Goal: Information Seeking & Learning: Learn about a topic

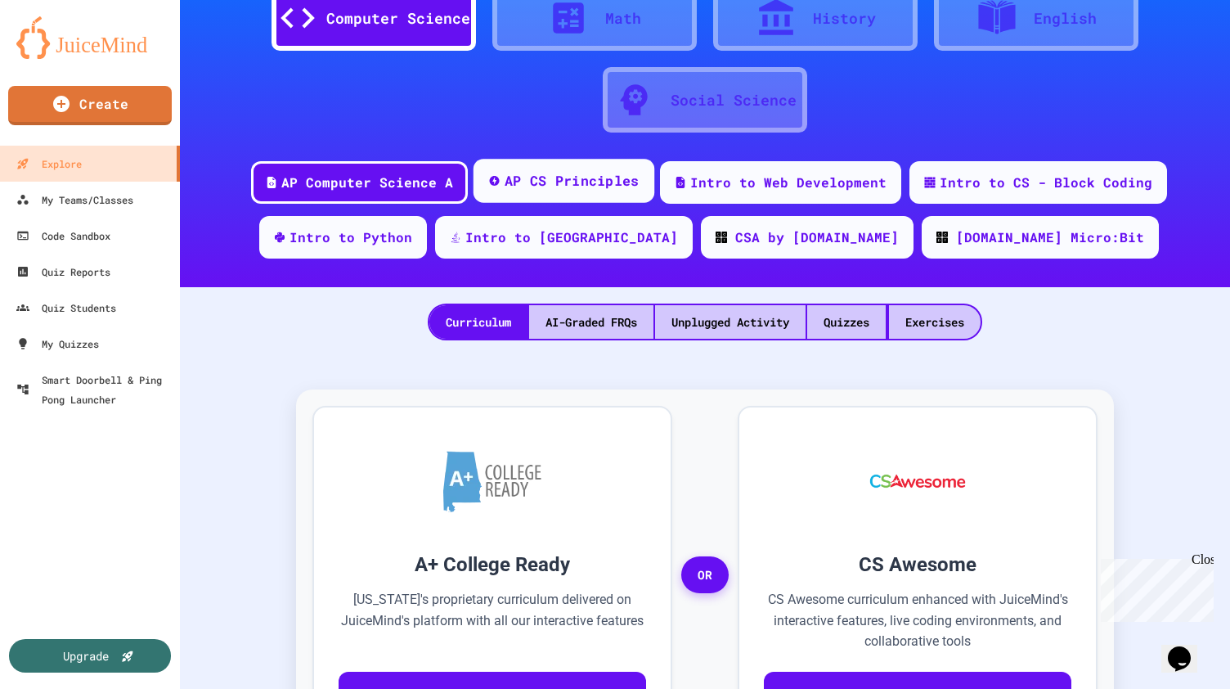
scroll to position [83, 0]
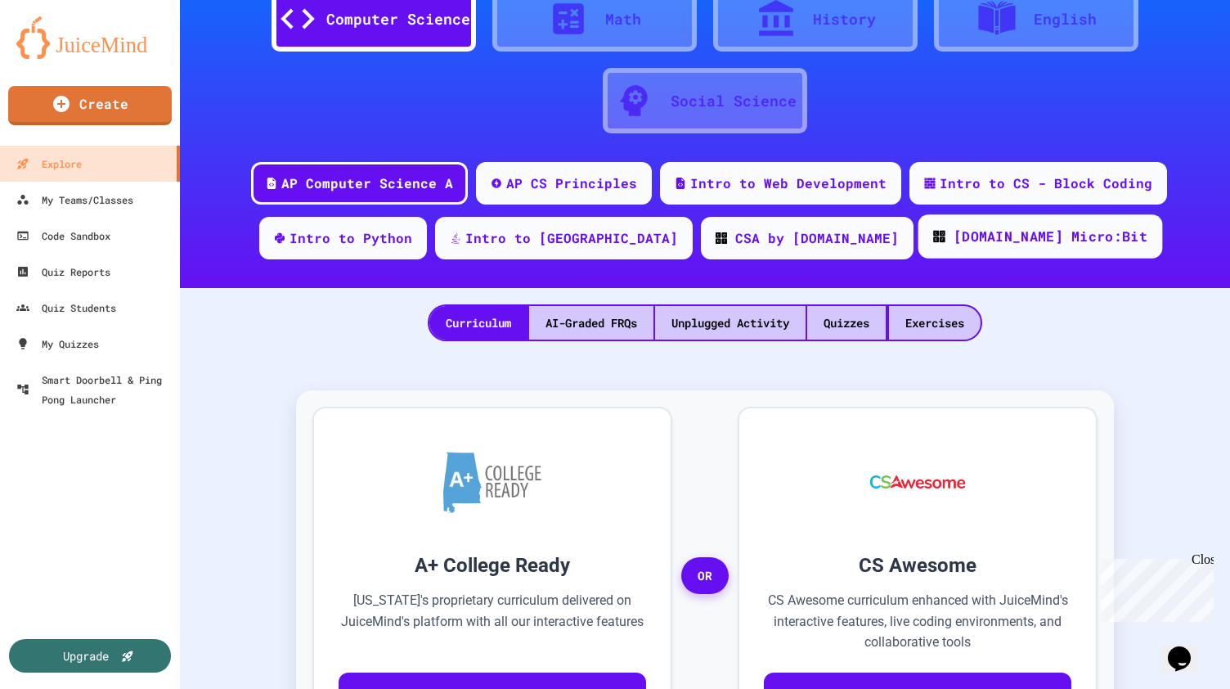
click at [954, 235] on div "[DOMAIN_NAME] Micro:Bit" at bounding box center [1051, 237] width 194 height 20
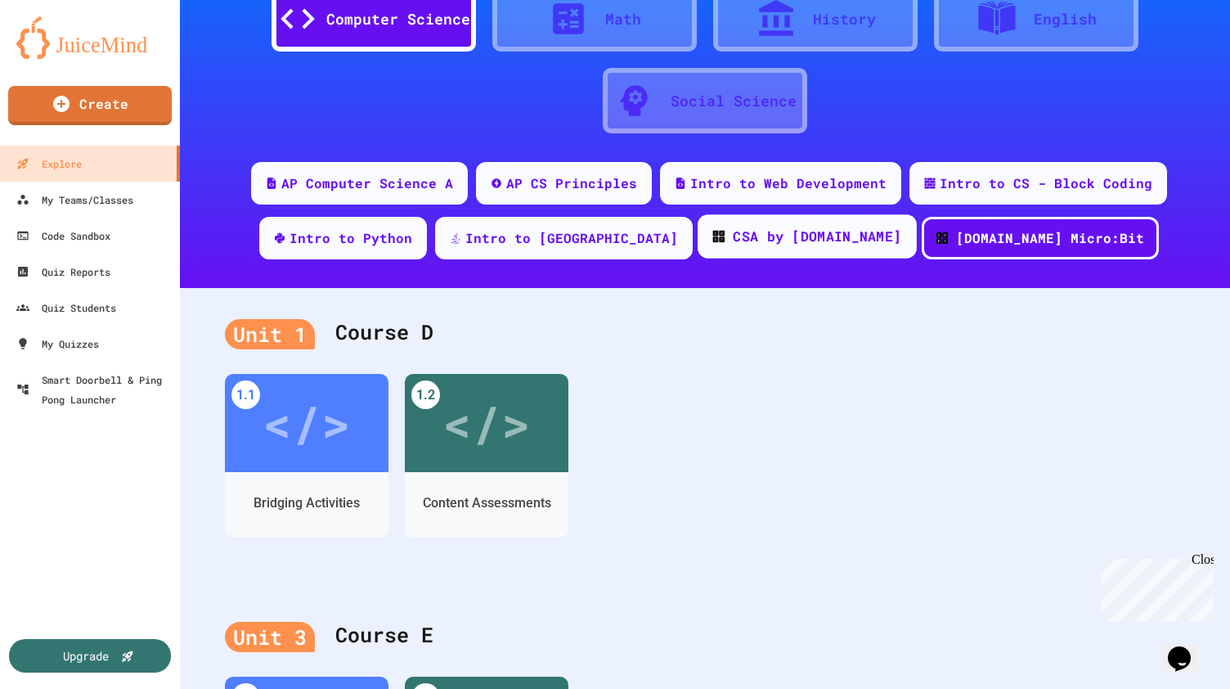
click at [785, 236] on div "CSA by [DOMAIN_NAME]" at bounding box center [817, 237] width 168 height 20
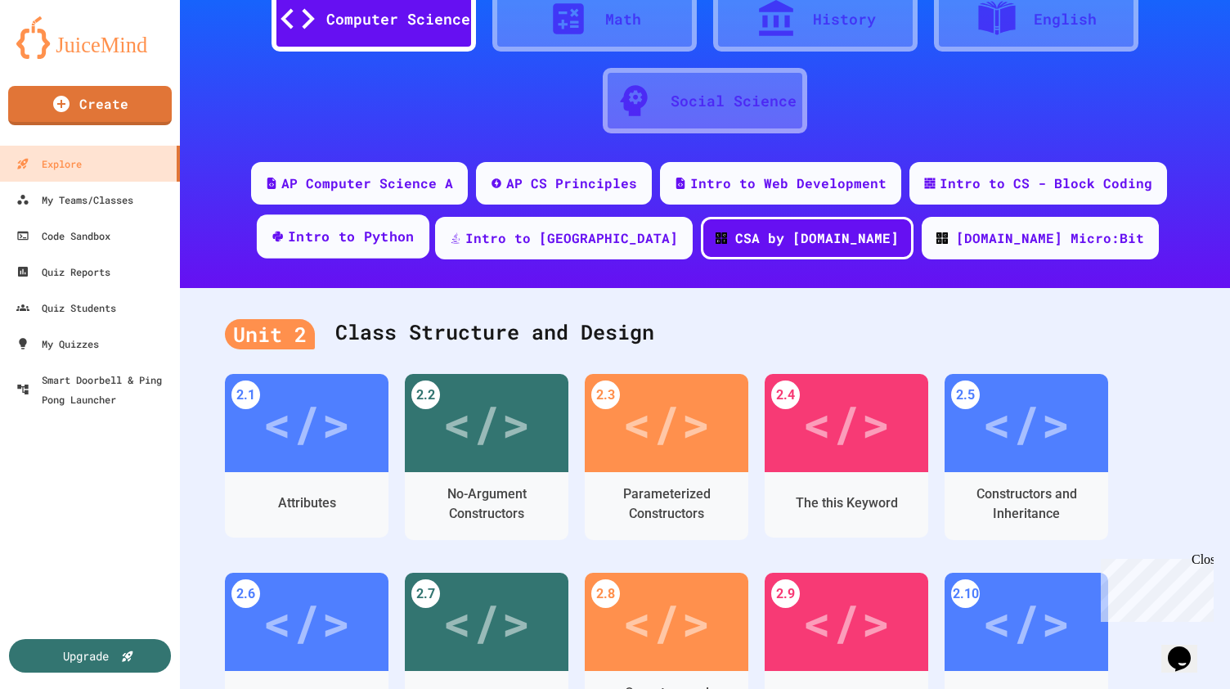
click at [415, 227] on div "Intro to Python" at bounding box center [351, 237] width 127 height 20
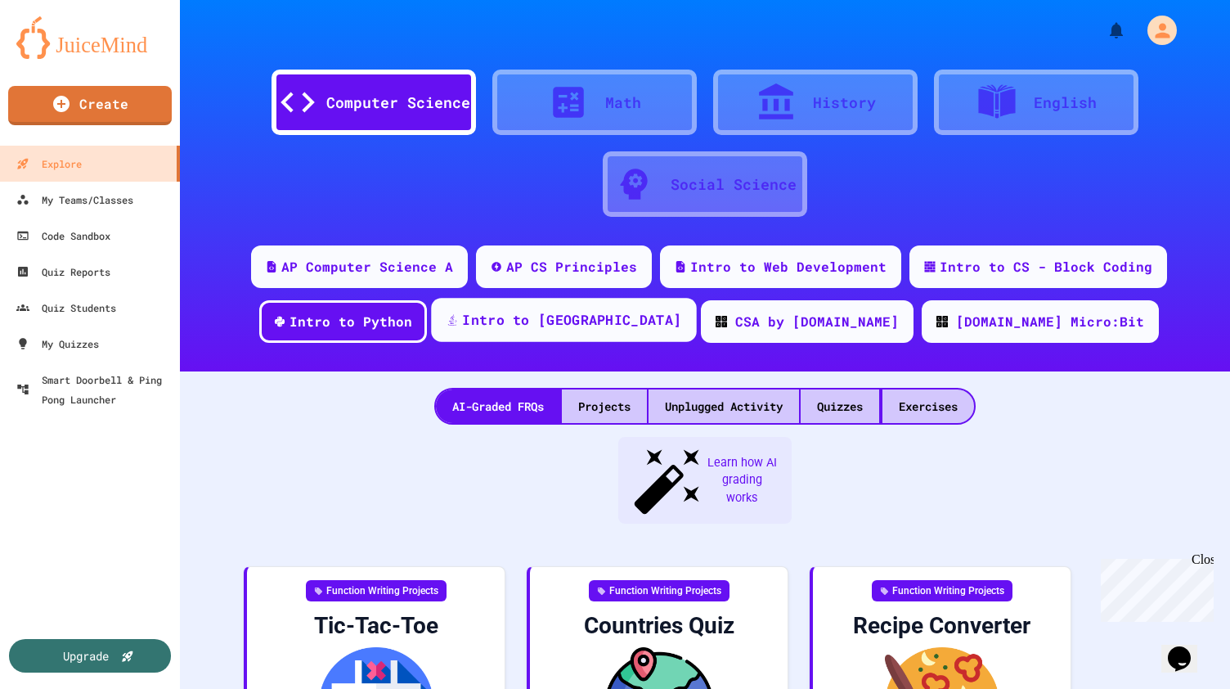
click at [645, 330] on div "Intro to [GEOGRAPHIC_DATA]" at bounding box center [563, 320] width 265 height 44
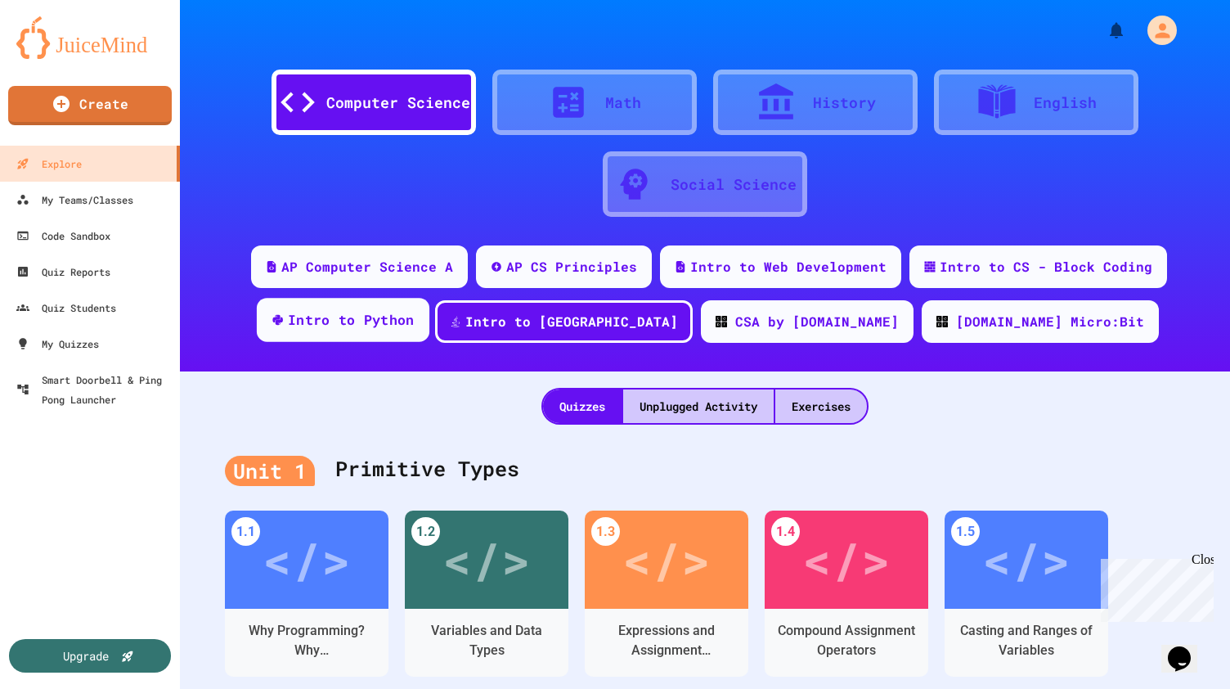
click at [415, 318] on div "Intro to Python" at bounding box center [351, 320] width 127 height 20
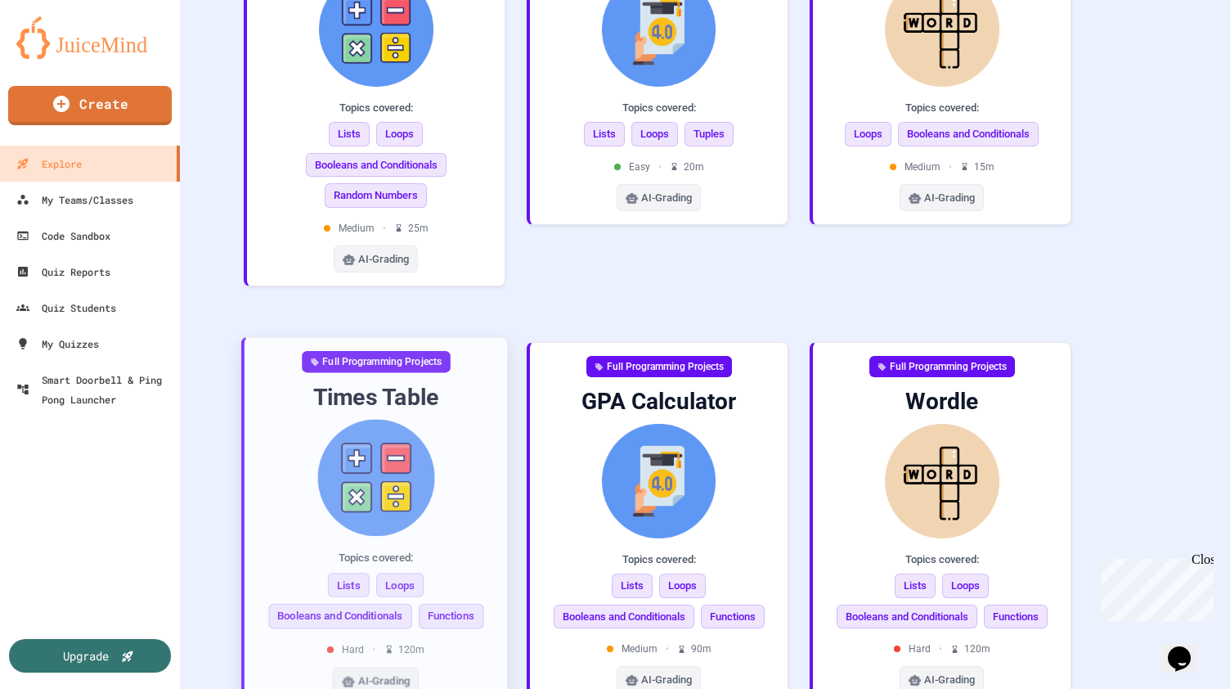
scroll to position [1109, 0]
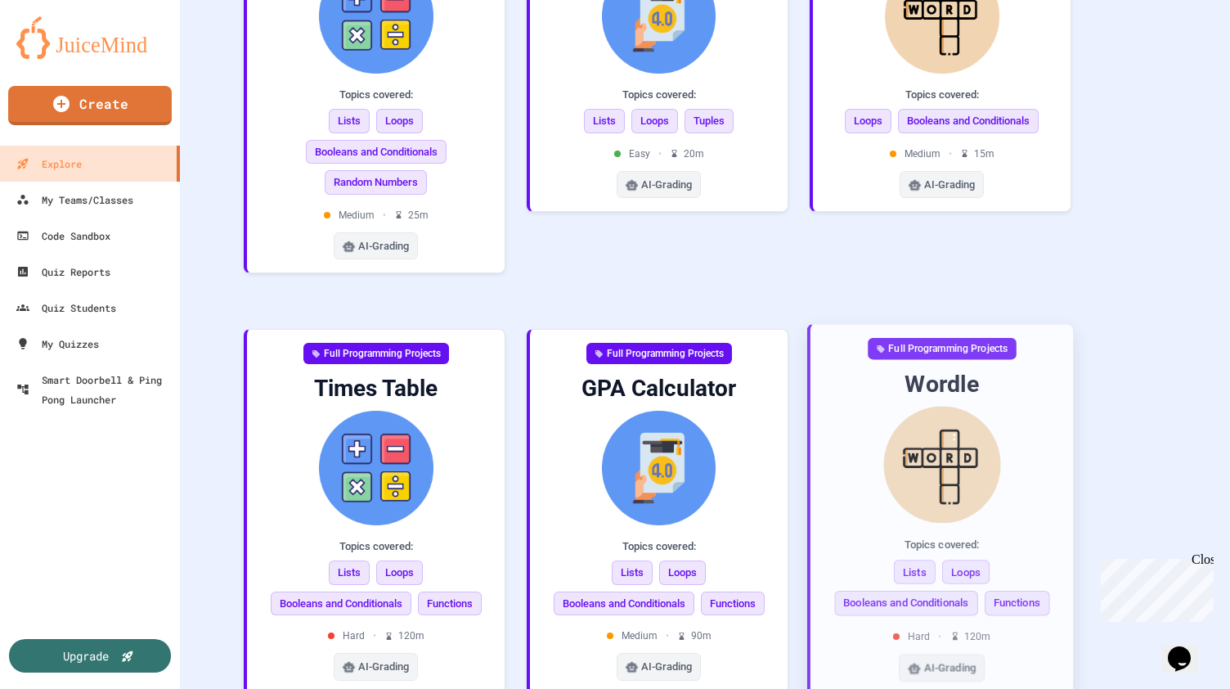
click at [907, 338] on div "Full Programming Projects" at bounding box center [942, 349] width 149 height 22
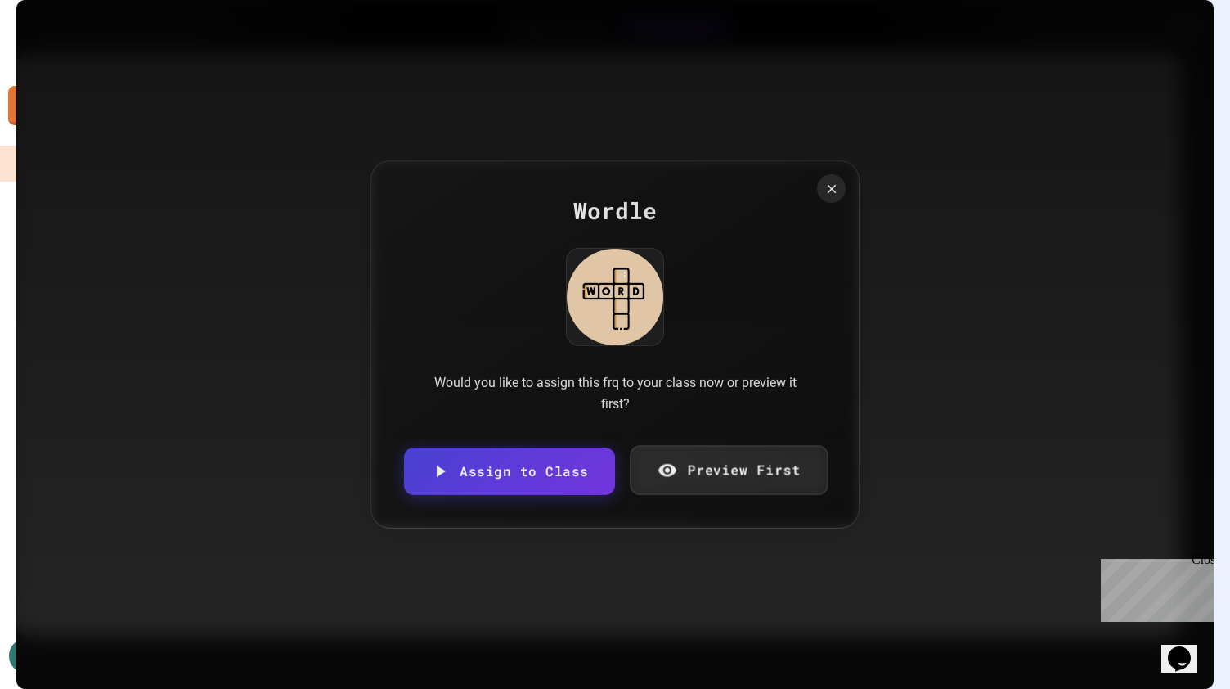
click at [766, 402] on div "Would you like to assign this frq to your class now or preview it first?" at bounding box center [615, 393] width 393 height 42
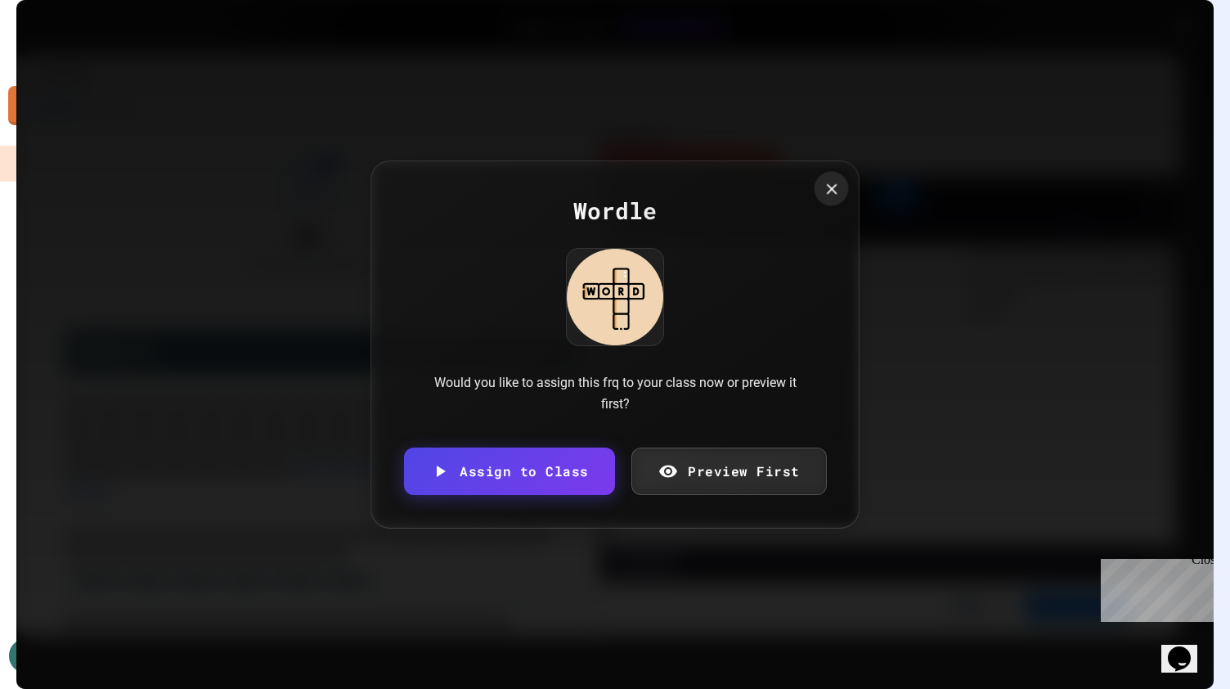
click at [826, 188] on icon at bounding box center [831, 189] width 11 height 11
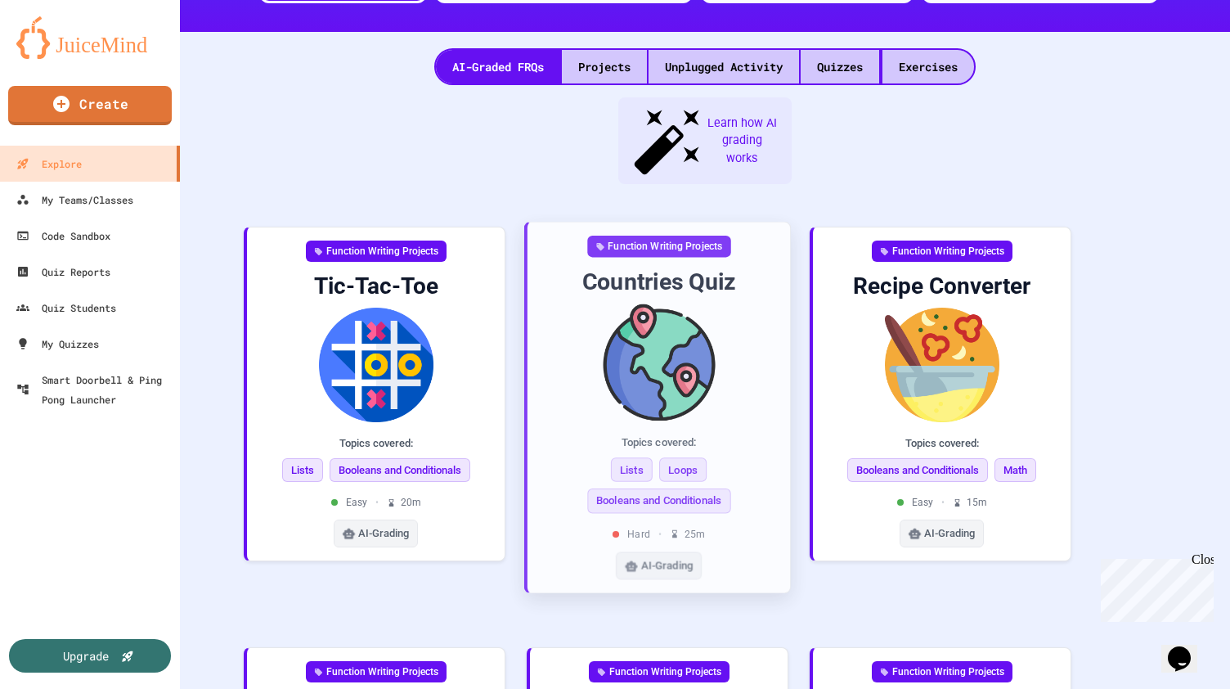
scroll to position [338, 0]
